Goal: Transaction & Acquisition: Purchase product/service

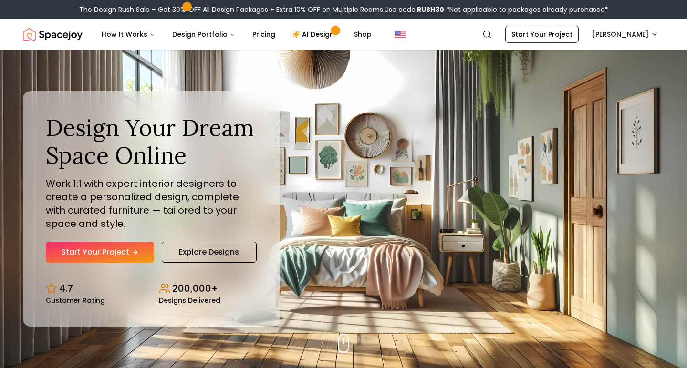
click at [551, 33] on link "Start Your Project" at bounding box center [542, 34] width 74 height 17
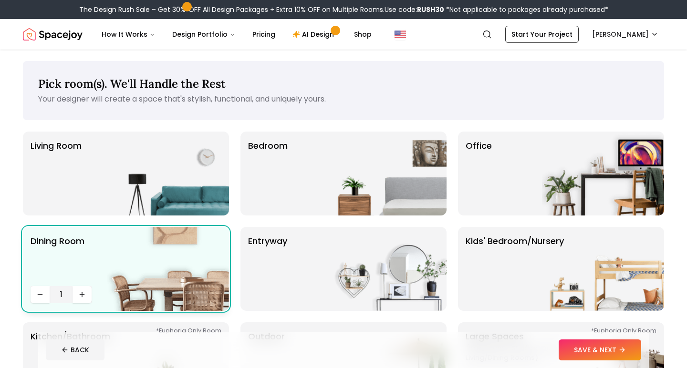
click at [162, 268] on img at bounding box center [168, 269] width 122 height 84
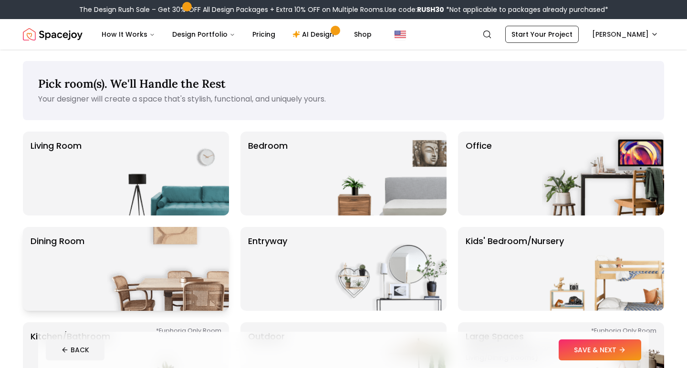
click at [176, 246] on img at bounding box center [168, 269] width 122 height 84
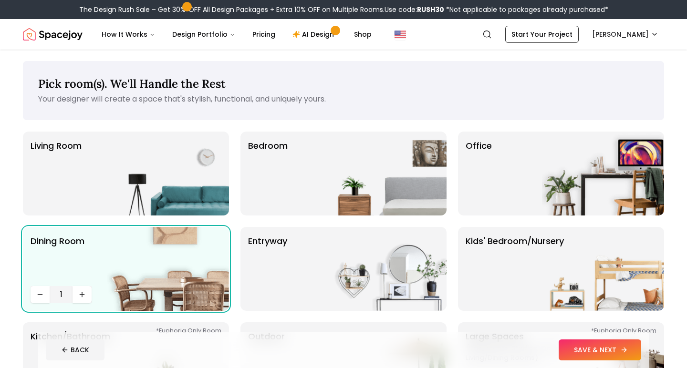
click at [592, 346] on button "SAVE & NEXT" at bounding box center [600, 350] width 83 height 21
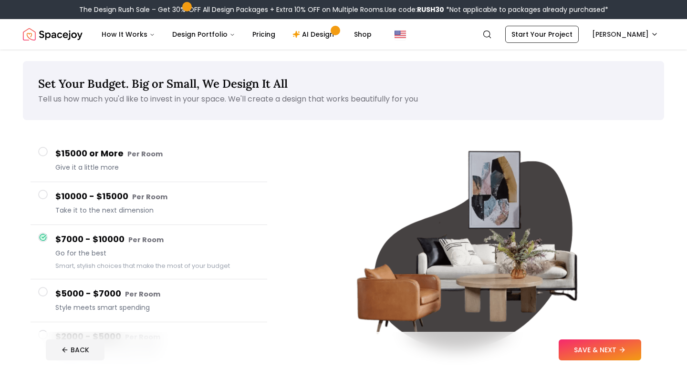
click at [43, 237] on icon at bounding box center [44, 236] width 4 height 3
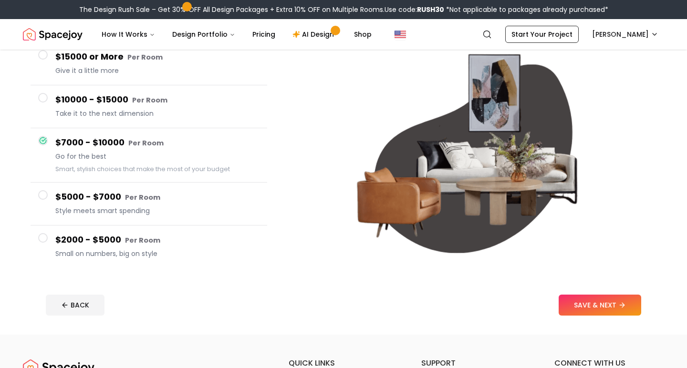
scroll to position [105, 0]
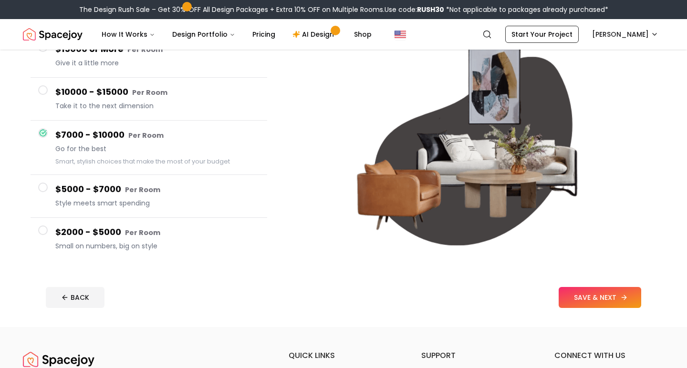
click at [592, 298] on button "SAVE & NEXT" at bounding box center [600, 297] width 83 height 21
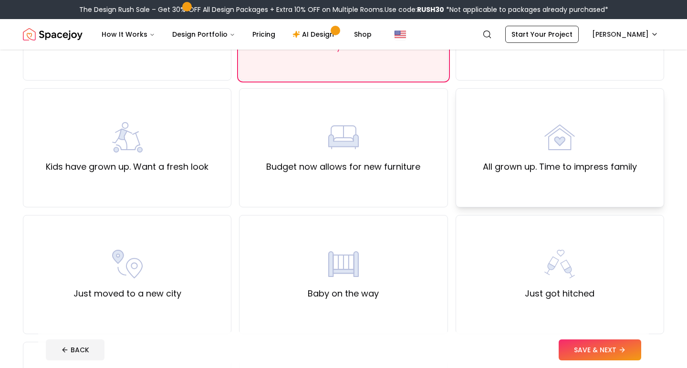
scroll to position [209, 0]
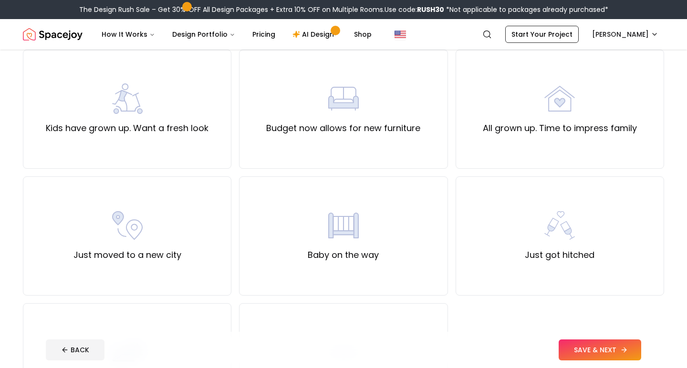
click at [595, 352] on button "SAVE & NEXT" at bounding box center [600, 350] width 83 height 21
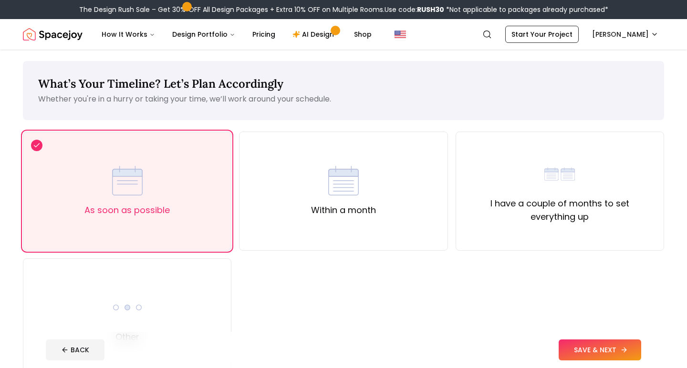
click at [604, 348] on button "SAVE & NEXT" at bounding box center [600, 350] width 83 height 21
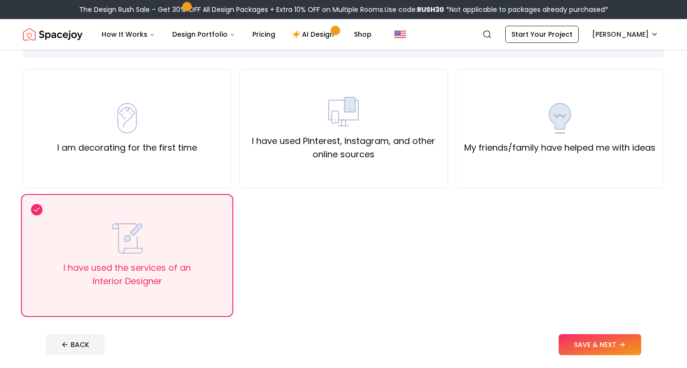
scroll to position [55, 0]
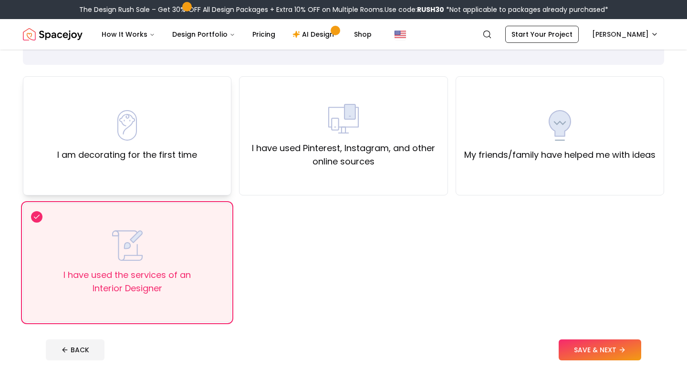
click at [174, 133] on div "I am decorating for the first time" at bounding box center [127, 136] width 140 height 52
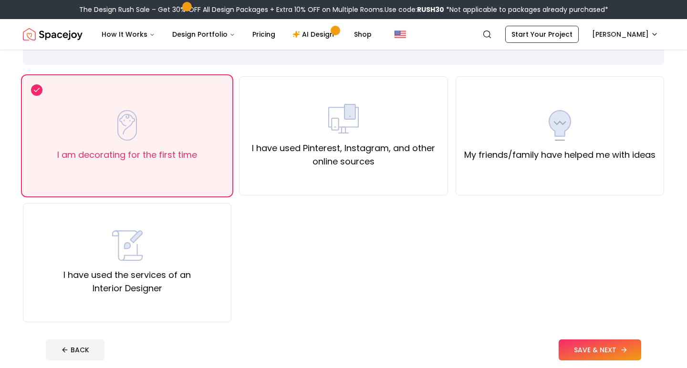
click at [596, 353] on button "SAVE & NEXT" at bounding box center [600, 350] width 83 height 21
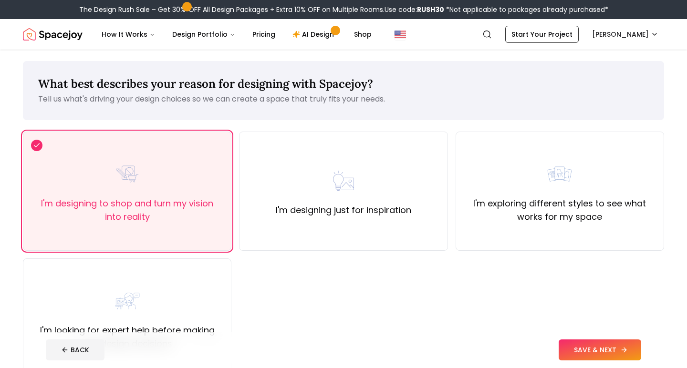
click at [591, 347] on button "SAVE & NEXT" at bounding box center [600, 350] width 83 height 21
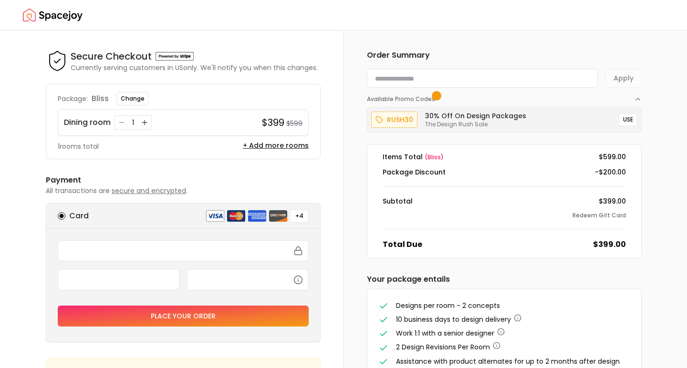
click at [443, 76] on input at bounding box center [482, 78] width 231 height 19
paste input "**********"
type input "**********"
click at [619, 77] on button "Apply" at bounding box center [624, 78] width 36 height 19
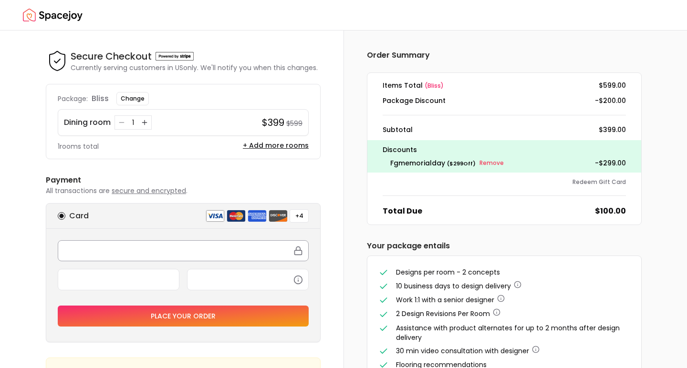
click at [172, 244] on div at bounding box center [183, 251] width 251 height 21
click at [233, 315] on button "Place your order" at bounding box center [183, 316] width 251 height 21
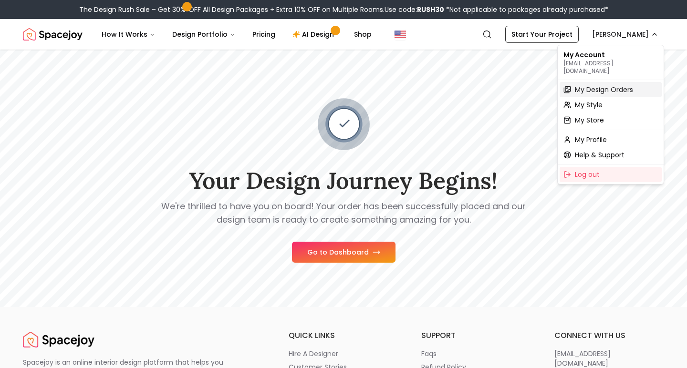
click at [587, 85] on span "My Design Orders" at bounding box center [604, 90] width 58 height 10
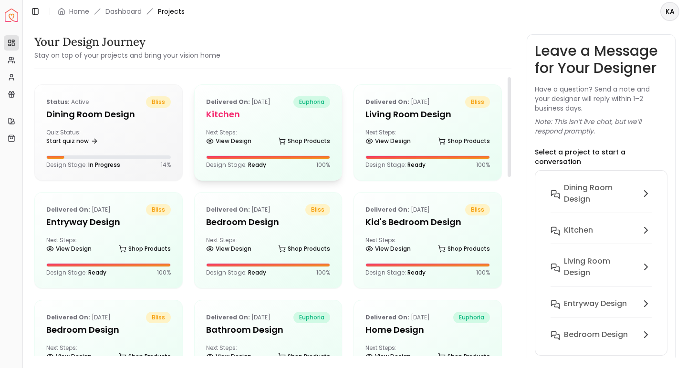
click at [284, 130] on div "Next Steps: View Design Shop Products" at bounding box center [268, 138] width 125 height 19
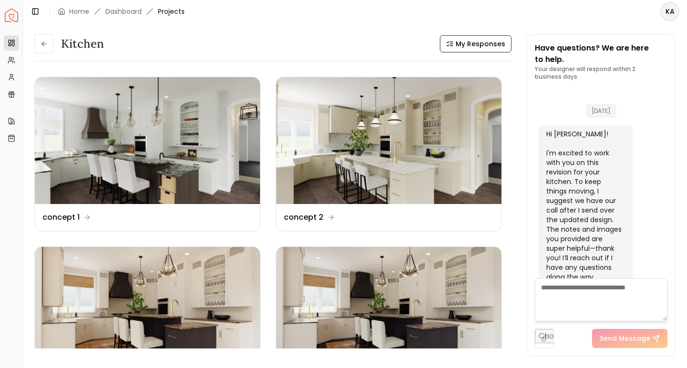
scroll to position [3229, 0]
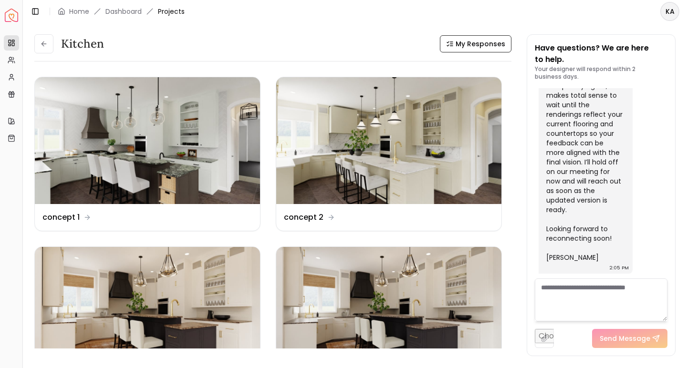
click at [583, 292] on textarea at bounding box center [601, 300] width 133 height 43
type textarea "*"
type textarea "*********"
click at [572, 158] on div "Hi [PERSON_NAME], Thanks so much for your message! I completely agree, it makes…" at bounding box center [584, 153] width 77 height 220
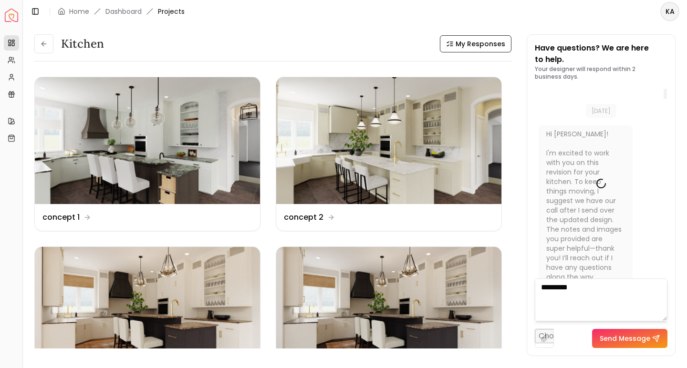
scroll to position [0, 0]
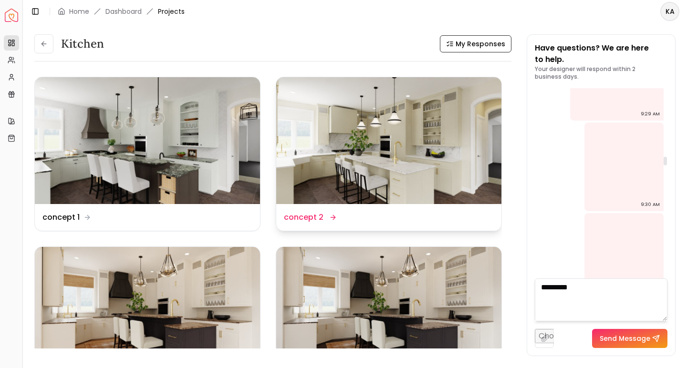
scroll to position [2239, 0]
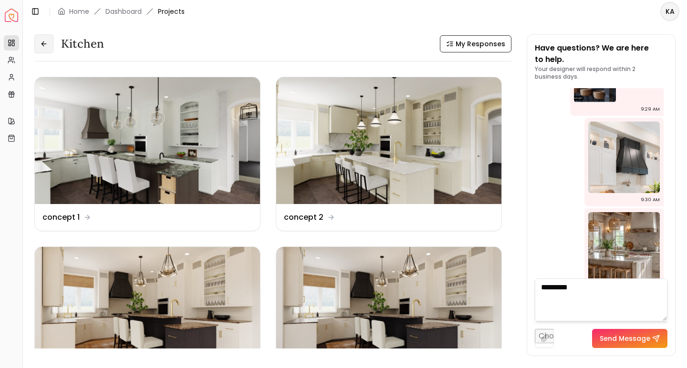
click at [44, 43] on icon at bounding box center [44, 44] width 8 height 8
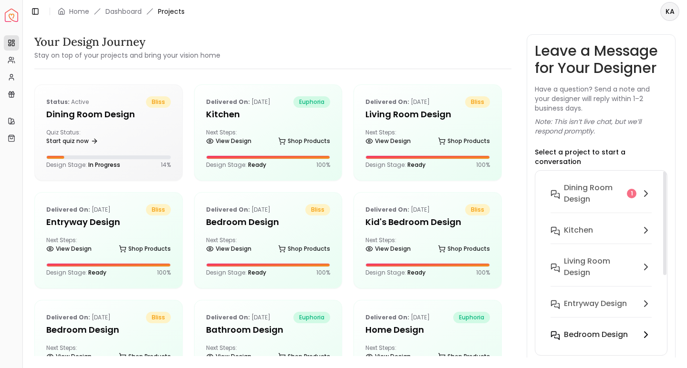
click at [593, 329] on h6 "Bedroom Design" at bounding box center [596, 334] width 64 height 11
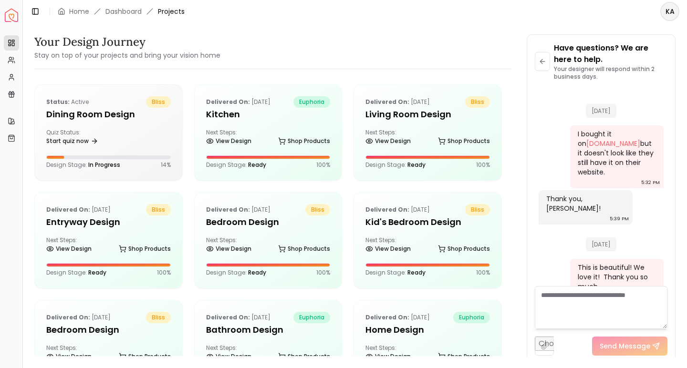
scroll to position [3914, 0]
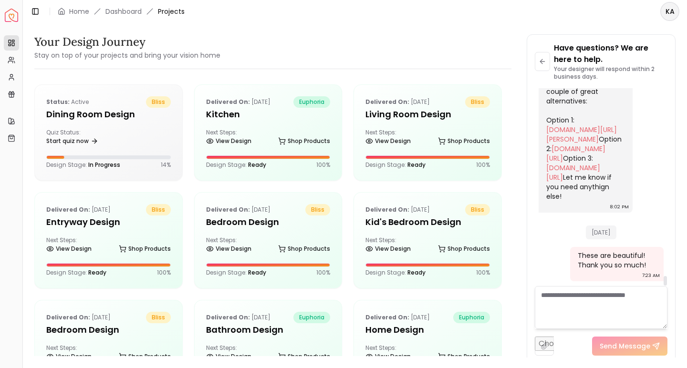
click at [626, 137] on div "Of course! Here are a couple of great alternatives: Option 1: [DOMAIN_NAME][URL…" at bounding box center [586, 143] width 94 height 139
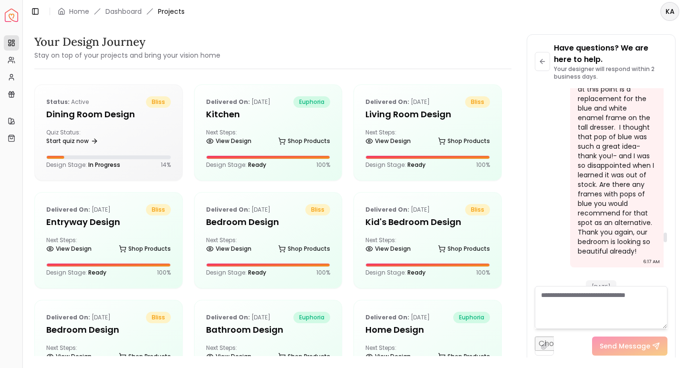
scroll to position [2709, 0]
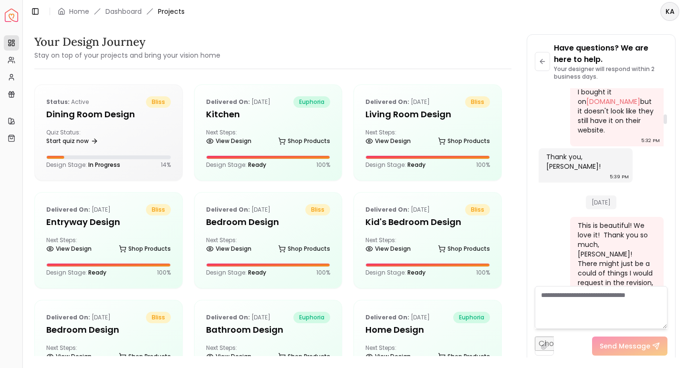
drag, startPoint x: 665, startPoint y: 239, endPoint x: 665, endPoint y: 94, distance: 144.6
click at [665, 115] on div at bounding box center [665, 120] width 3 height 10
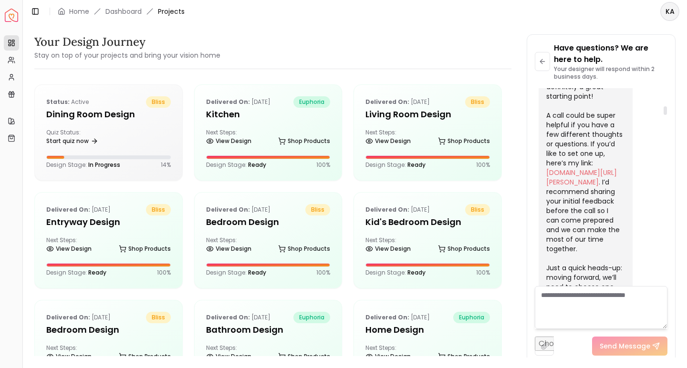
scroll to position [617, 0]
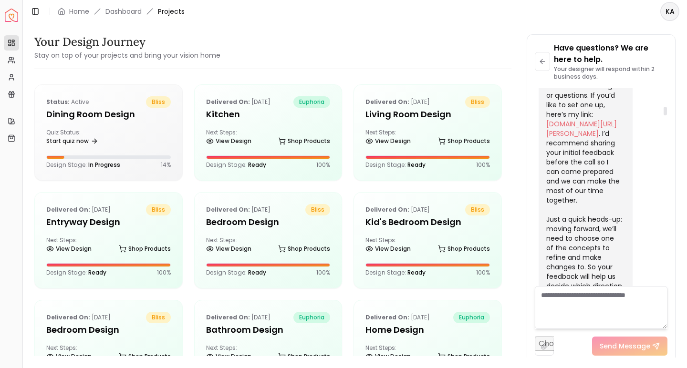
drag, startPoint x: 665, startPoint y: 94, endPoint x: 662, endPoint y: 112, distance: 18.4
click at [662, 112] on div "No More Messages [DATE] Hi [PERSON_NAME], I hope you're doing well! I just want…" at bounding box center [601, 187] width 133 height 198
click at [567, 126] on link "[DOMAIN_NAME][URL][PERSON_NAME]" at bounding box center [581, 128] width 71 height 19
